Goal: Check status

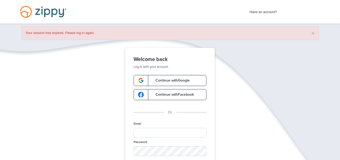
click at [187, 80] on span "Continue with Google" at bounding box center [169, 80] width 39 height 4
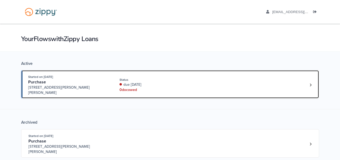
click at [175, 87] on div "0 doc owed" at bounding box center [154, 89] width 70 height 5
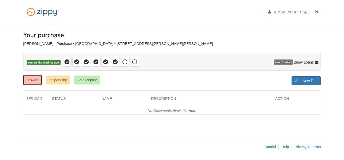
click at [170, 78] on div "0 owed 22 pending 26 accepted My Estimated Payment × My Estimated Payment Add N…" at bounding box center [171, 80] width 297 height 9
click at [34, 80] on link "0 owed" at bounding box center [32, 80] width 19 height 10
